Goal: Check status: Check status

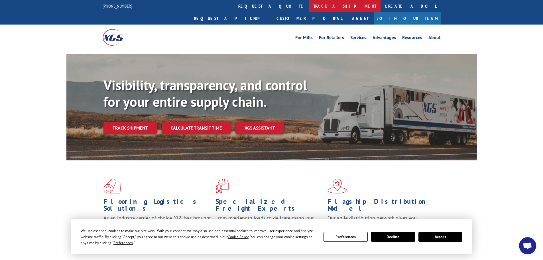
click at [309, 3] on link "track a shipment" at bounding box center [345, 6] width 72 height 12
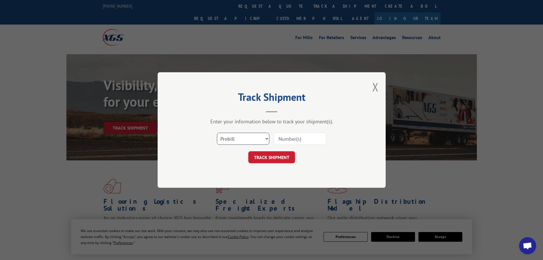
drag, startPoint x: 253, startPoint y: 136, endPoint x: 251, endPoint y: 140, distance: 4.5
click at [253, 136] on select "Select category... Probill BOL PO" at bounding box center [243, 139] width 52 height 12
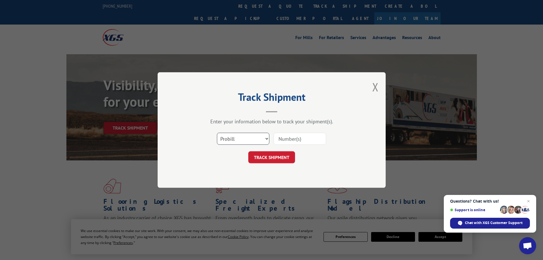
select select "bol"
click at [217, 133] on select "Select category... Probill BOL PO" at bounding box center [243, 139] width 52 height 12
click at [297, 137] on input at bounding box center [300, 139] width 52 height 12
paste input "7063665"
type input "7063665"
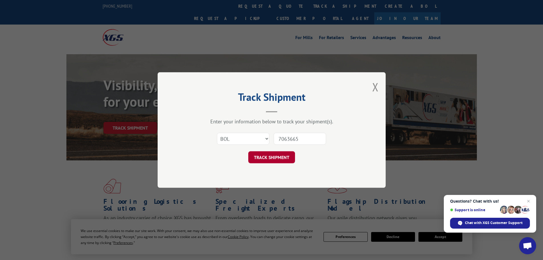
click at [286, 157] on button "TRACK SHIPMENT" at bounding box center [271, 157] width 47 height 12
